Goal: Find contact information: Find contact information

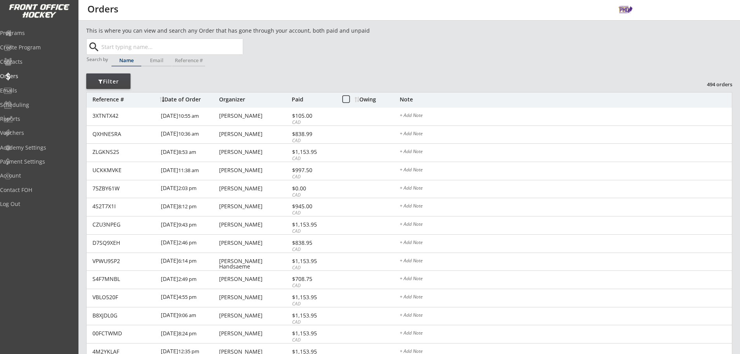
click at [186, 52] on input "text" at bounding box center [171, 47] width 143 height 16
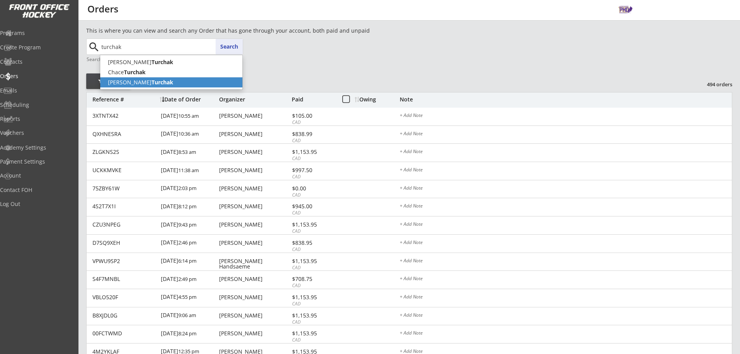
click at [152, 79] on strong "Turchak" at bounding box center [163, 81] width 22 height 7
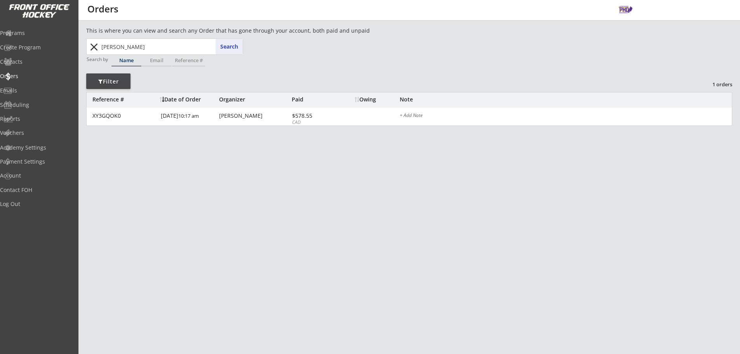
click at [242, 127] on div "This is where you can view and search any Order that has gone through your acco…" at bounding box center [409, 87] width 646 height 122
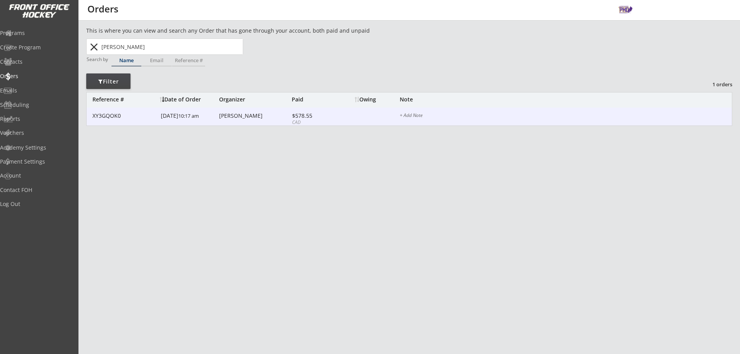
click at [246, 121] on div "XY3GQOK0 [DATE] 10:17 am [PERSON_NAME] $578.55 CAD + Add Note" at bounding box center [409, 117] width 645 height 18
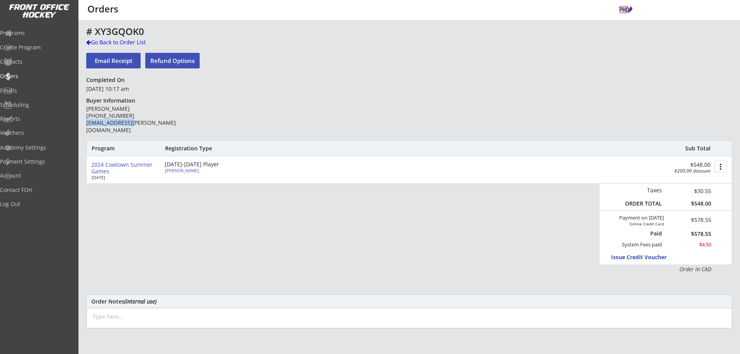
drag, startPoint x: 138, startPoint y: 122, endPoint x: 86, endPoint y: 123, distance: 51.7
click at [86, 123] on div "[PERSON_NAME] [PHONE_NUMBER] [EMAIL_ADDRESS][PERSON_NAME][DOMAIN_NAME]" at bounding box center [142, 119] width 112 height 28
copy div "[EMAIL_ADDRESS][PERSON_NAME][DOMAIN_NAME]"
drag, startPoint x: 106, startPoint y: 45, endPoint x: 121, endPoint y: 49, distance: 15.8
click at [106, 45] on div "Go Back to Order List" at bounding box center [126, 42] width 80 height 8
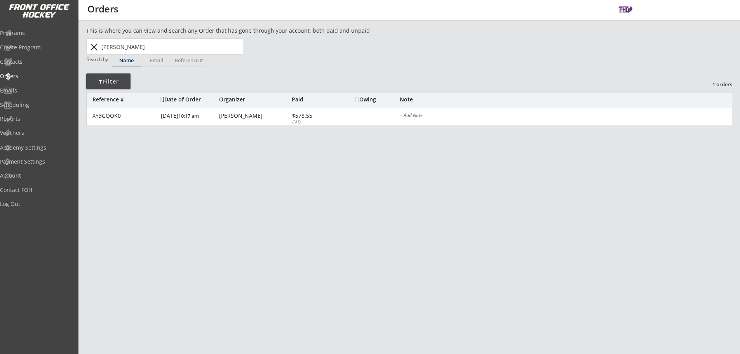
drag, startPoint x: 118, startPoint y: 46, endPoint x: 53, endPoint y: 38, distance: 65.0
click at [53, 39] on body "This is where you can view and search any Order that has gone through your acco…" at bounding box center [370, 177] width 740 height 354
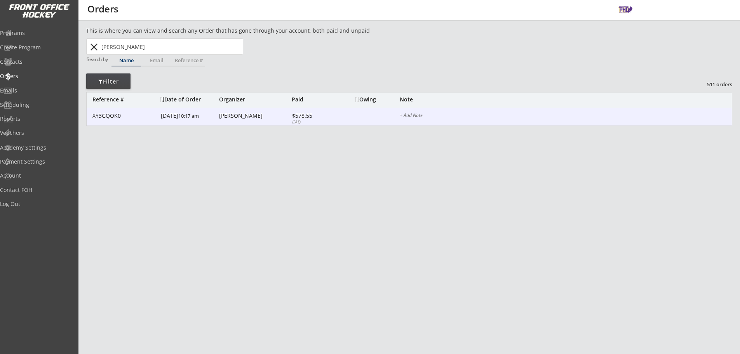
click at [188, 112] on div "[DATE] 10:17 am" at bounding box center [189, 116] width 56 height 17
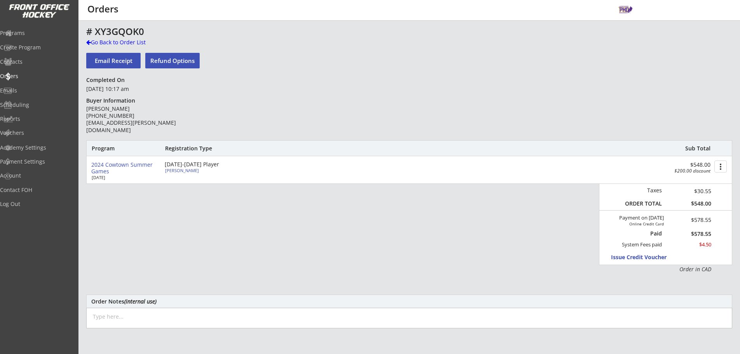
click at [108, 45] on div "Go Back to Order List" at bounding box center [126, 42] width 80 height 8
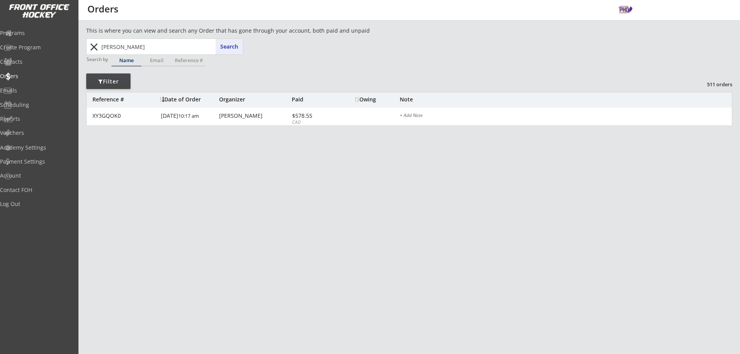
click at [160, 50] on input "[PERSON_NAME]" at bounding box center [171, 47] width 143 height 16
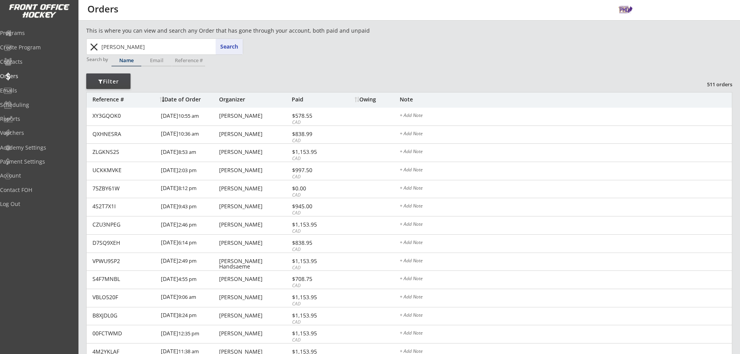
drag, startPoint x: 160, startPoint y: 50, endPoint x: 68, endPoint y: 45, distance: 91.4
click at [69, 45] on body "This is where you can view and search any Order that has gone through your acco…" at bounding box center [370, 177] width 740 height 354
type input "Chac"
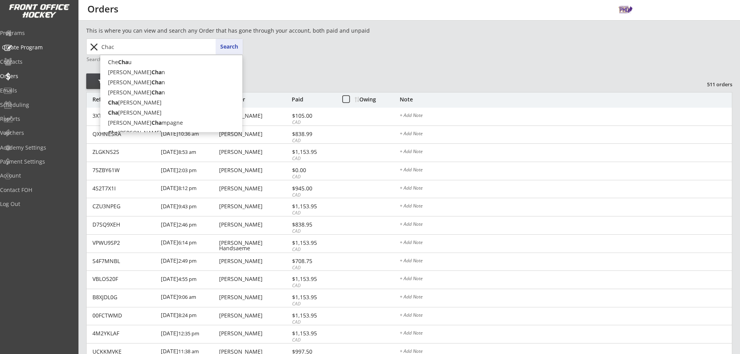
type input "[PERSON_NAME]"
type input "Chace"
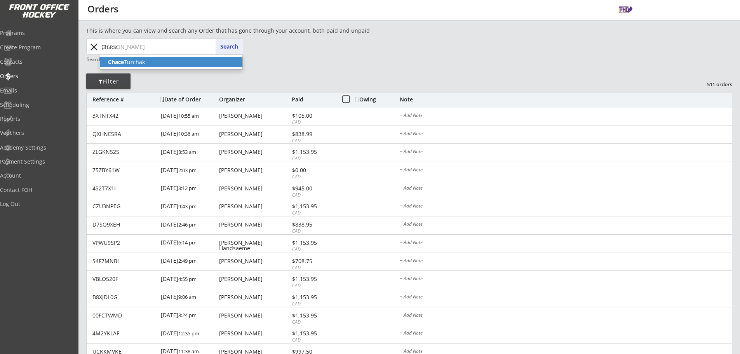
click at [112, 61] on strong "Chace" at bounding box center [116, 61] width 16 height 7
click at [224, 46] on div "[PERSON_NAME] Chace Search close" at bounding box center [164, 47] width 155 height 16
click at [152, 46] on input "[PERSON_NAME]" at bounding box center [171, 47] width 143 height 16
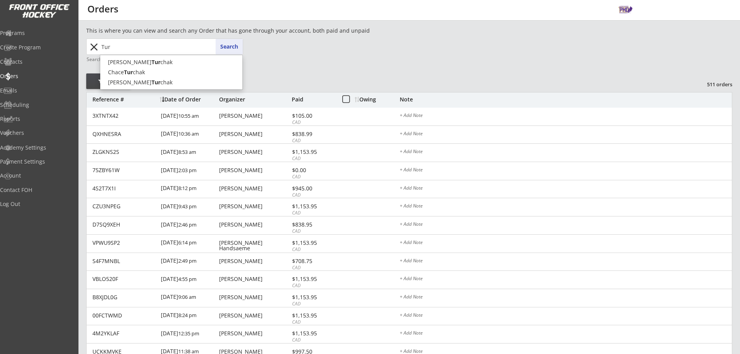
click at [143, 56] on span "[PERSON_NAME] [PERSON_NAME] Tur [PERSON_NAME] Tur chak" at bounding box center [171, 72] width 143 height 35
click at [143, 59] on p "[PERSON_NAME] chak" at bounding box center [171, 62] width 142 height 10
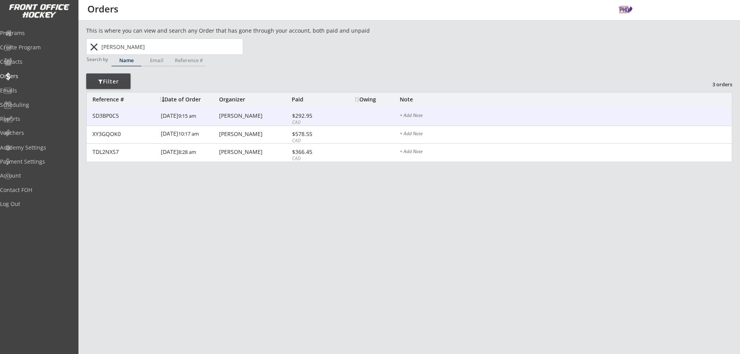
type input "[PERSON_NAME]"
click at [272, 115] on div "[PERSON_NAME]" at bounding box center [254, 115] width 71 height 5
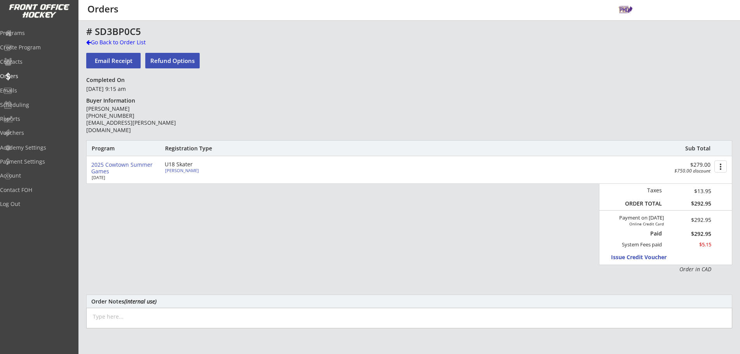
click at [181, 171] on div "[PERSON_NAME]" at bounding box center [208, 170] width 87 height 4
select select ""Forward""
select select ""U15AAA""
select select ""Adult L""
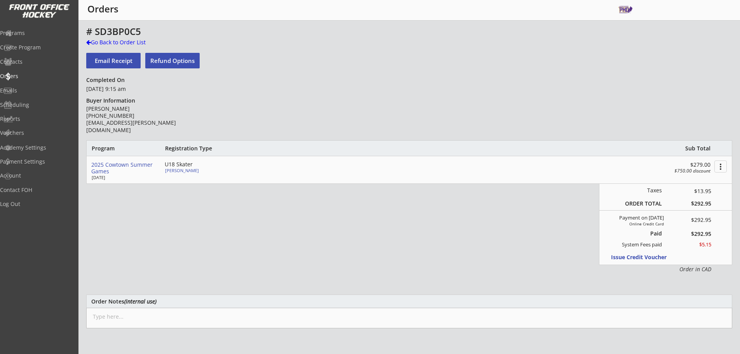
select select ""Adult L""
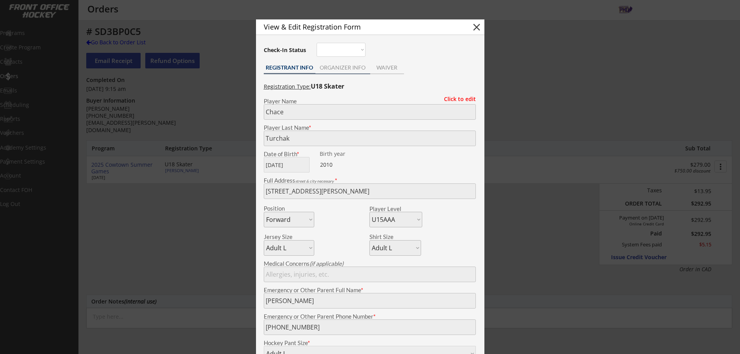
click at [332, 70] on div "ORGANIZER INFO" at bounding box center [342, 67] width 55 height 5
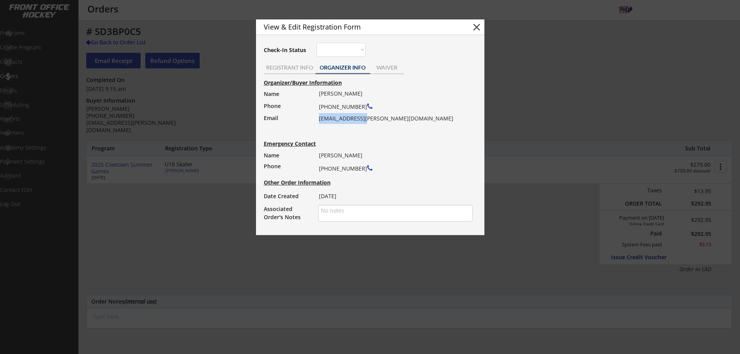
drag, startPoint x: 369, startPoint y: 118, endPoint x: 319, endPoint y: 118, distance: 50.1
click at [319, 118] on div "[PERSON_NAME] [PHONE_NUMBER] [EMAIL_ADDRESS][PERSON_NAME][DOMAIN_NAME]" at bounding box center [393, 106] width 149 height 36
copy div "[EMAIL_ADDRESS][PERSON_NAME][DOMAIN_NAME]"
drag, startPoint x: 356, startPoint y: 106, endPoint x: 319, endPoint y: 107, distance: 37.3
click at [319, 107] on div "[PERSON_NAME] [PHONE_NUMBER] [EMAIL_ADDRESS][PERSON_NAME][DOMAIN_NAME]" at bounding box center [393, 106] width 149 height 36
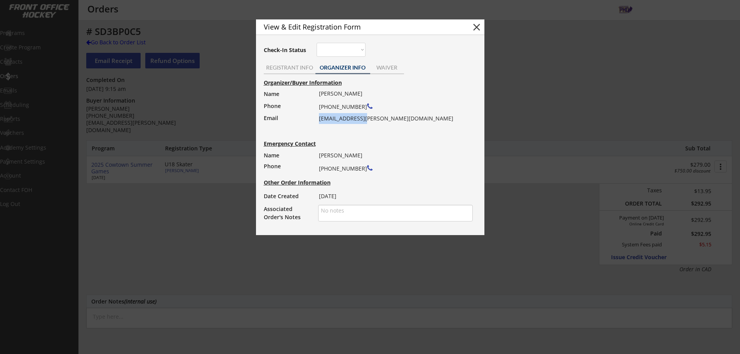
copy div "[PHONE_NUMBER]"
click at [478, 26] on button "close" at bounding box center [477, 27] width 12 height 12
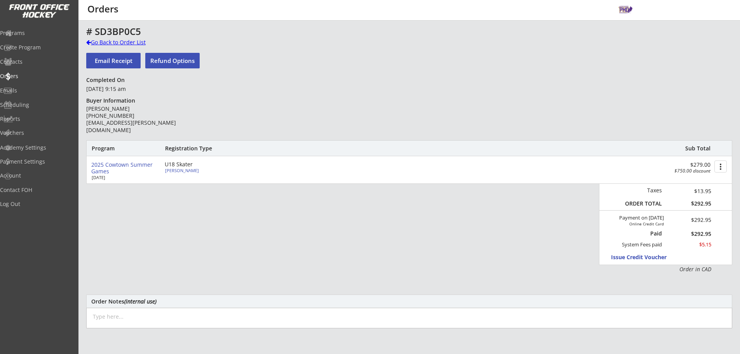
click at [111, 45] on div "Go Back to Order List" at bounding box center [126, 42] width 80 height 8
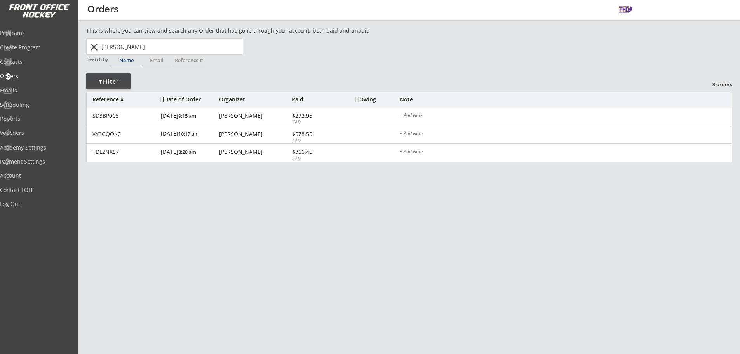
click at [136, 50] on input "[PERSON_NAME]" at bounding box center [171, 47] width 143 height 16
type input "[PERSON_NAME]"
